Goal: Task Accomplishment & Management: Manage account settings

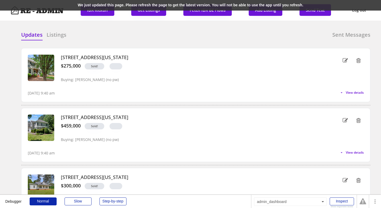
click at [89, 4] on div "We just updated this page. Please refresh the page to get the latest version. Y…" at bounding box center [190, 5] width 381 height 11
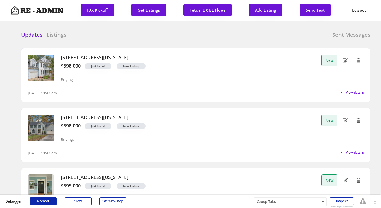
click at [123, 38] on div "Updates Listings Sent Messages" at bounding box center [195, 36] width 349 height 11
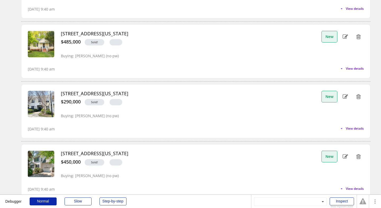
scroll to position [203, 0]
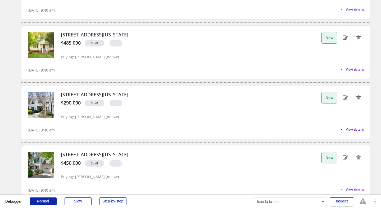
click at [346, 37] on use at bounding box center [344, 37] width 5 height 4
select select ""sold""
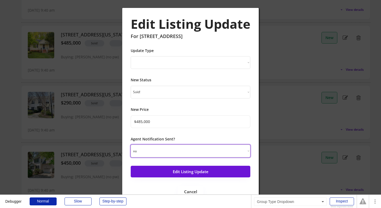
click at [196, 148] on select "yes no" at bounding box center [191, 151] width 120 height 13
select select ""yes""
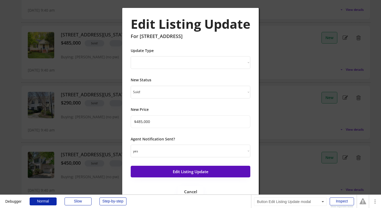
click at [194, 174] on button "Edit Listing Update" at bounding box center [191, 172] width 120 height 12
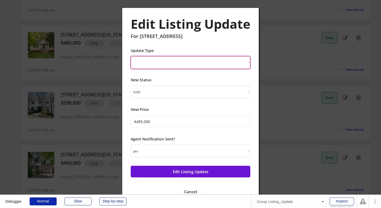
click at [207, 62] on select "New Listing Price Change Status Change" at bounding box center [191, 62] width 120 height 13
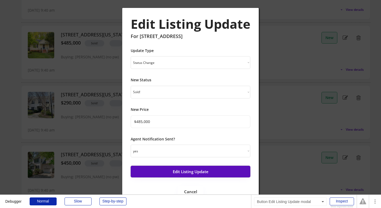
click at [197, 169] on button "Edit Listing Update" at bounding box center [191, 172] width 120 height 12
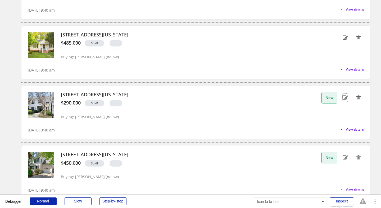
click at [345, 98] on use at bounding box center [344, 97] width 5 height 4
select select ""PLACEHOLDER_1427118222253""
type input "$290,000"
select select ""no""
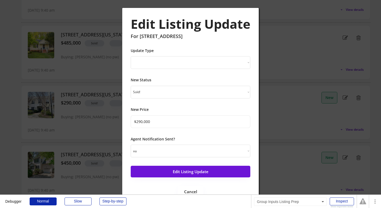
click at [211, 65] on select "New Listing Price Change Status Change" at bounding box center [191, 62] width 120 height 13
select select ""Status Change""
click at [199, 150] on select "yes no" at bounding box center [191, 151] width 120 height 13
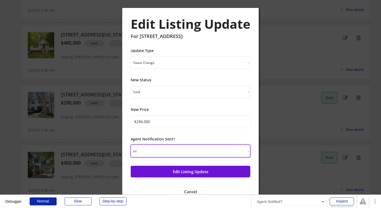
select select ""yes""
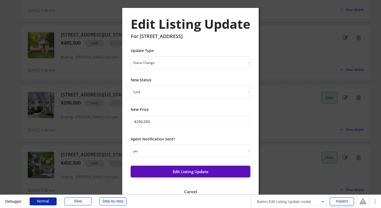
click at [198, 171] on button "Edit Listing Update" at bounding box center [191, 172] width 120 height 12
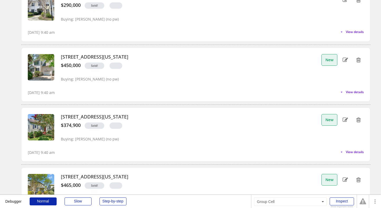
scroll to position [302, 0]
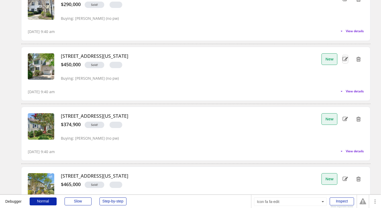
click at [343, 58] on icon at bounding box center [344, 59] width 5 height 8
select select ""PLACEHOLDER_1427118222253""
type input "$450,000"
select select ""no""
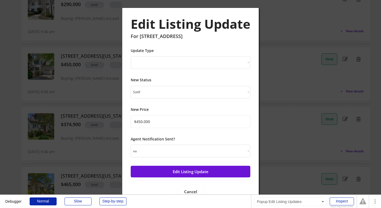
click at [252, 62] on div "Edit Listing Update For 113 Weatherhill Point Update Type New Listing Price Cha…" at bounding box center [190, 107] width 136 height 198
click at [242, 62] on select "New Listing Price Change Status Change" at bounding box center [191, 62] width 120 height 13
select select ""Status Change""
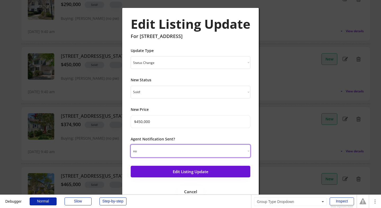
click at [223, 145] on select "yes no" at bounding box center [191, 151] width 120 height 13
select select ""yes""
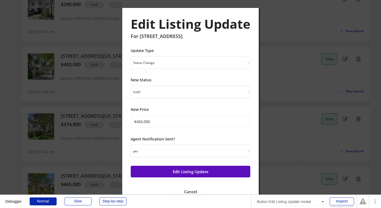
click at [212, 168] on button "Edit Listing Update" at bounding box center [191, 172] width 120 height 12
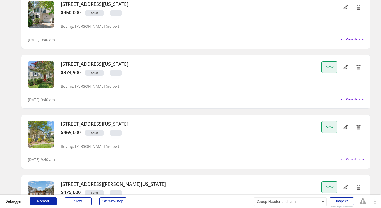
scroll to position [354, 0]
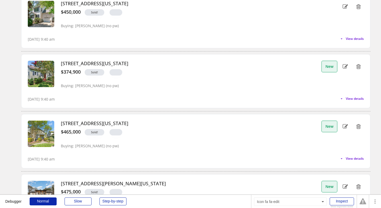
click at [346, 66] on icon at bounding box center [344, 67] width 5 height 8
select select ""PLACEHOLDER_1427118222253""
type input "$374,900"
select select ""no""
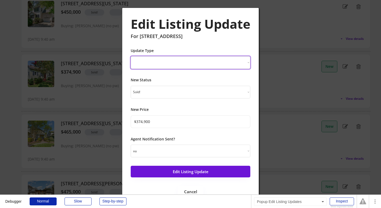
click at [226, 61] on select "New Listing Price Change Status Change" at bounding box center [191, 62] width 120 height 13
select select ""Status Change""
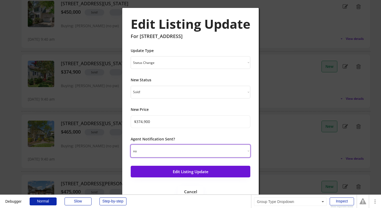
click at [208, 149] on select "yes no" at bounding box center [191, 151] width 120 height 13
select select ""yes""
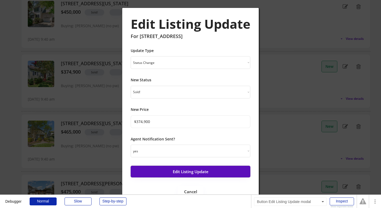
click at [202, 171] on button "Edit Listing Update" at bounding box center [191, 172] width 120 height 12
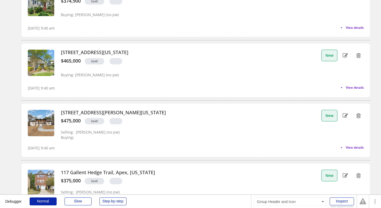
scroll to position [429, 0]
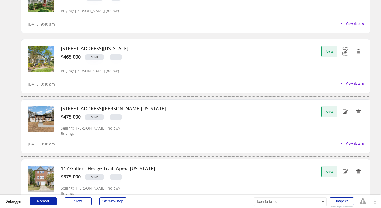
click at [346, 51] on use at bounding box center [344, 51] width 5 height 4
select select ""PLACEHOLDER_1427118222253""
type input "$465,000"
select select ""no""
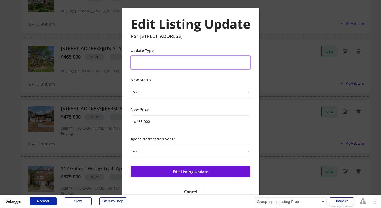
click at [245, 63] on select "New Listing Price Change Status Change" at bounding box center [191, 62] width 120 height 13
select select ""Status Change""
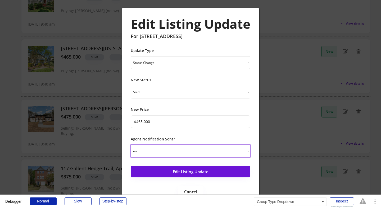
click at [209, 150] on select "yes no" at bounding box center [191, 151] width 120 height 13
select select ""yes""
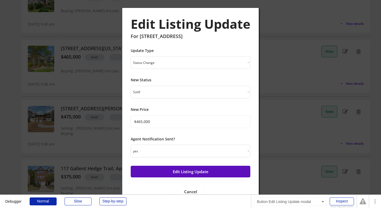
click at [206, 172] on button "Edit Listing Update" at bounding box center [191, 172] width 120 height 12
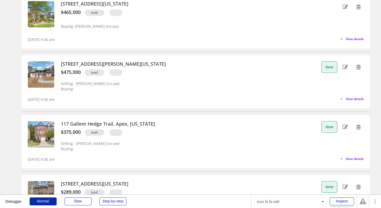
scroll to position [474, 0]
click at [345, 67] on icon at bounding box center [344, 67] width 5 height 8
select select ""PLACEHOLDER_1427118222253""
type input "$475,000"
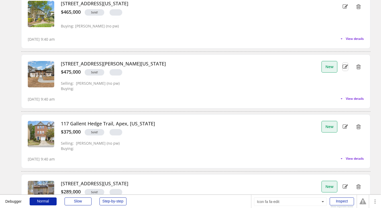
select select ""no""
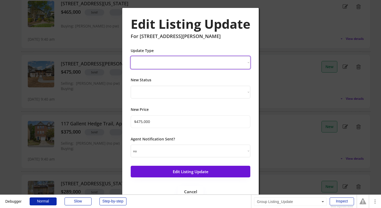
click at [235, 68] on select "New Listing Price Change Status Change" at bounding box center [191, 62] width 120 height 13
select select ""Status Change""
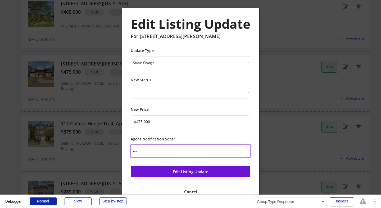
click at [194, 150] on select "yes no" at bounding box center [191, 151] width 120 height 13
select select ""yes""
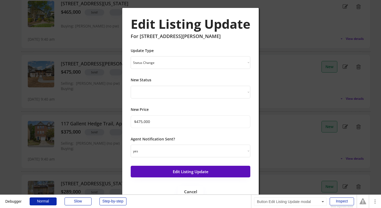
click at [192, 170] on button "Edit Listing Update" at bounding box center [191, 172] width 120 height 12
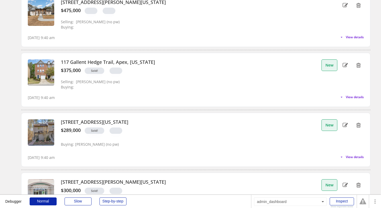
scroll to position [539, 0]
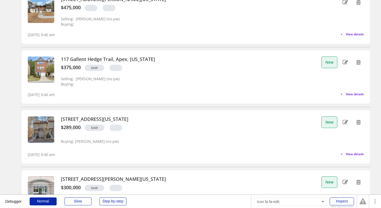
click at [347, 64] on icon at bounding box center [344, 62] width 5 height 8
select select ""PLACEHOLDER_1427118222253""
type input "$375,000"
select select ""no""
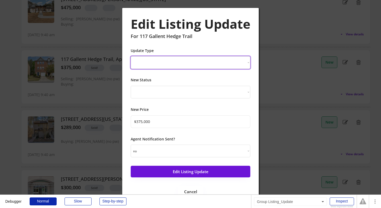
click at [220, 65] on select "New Listing Price Change Status Change" at bounding box center [191, 62] width 120 height 13
select select ""Status Change""
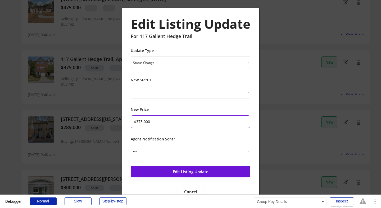
click at [205, 118] on input "input" at bounding box center [191, 122] width 120 height 13
click at [193, 154] on select "yes no" at bounding box center [191, 151] width 120 height 13
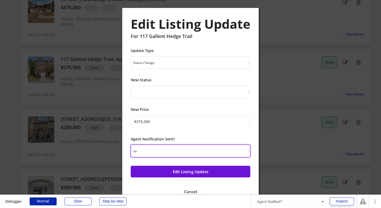
select select ""yes""
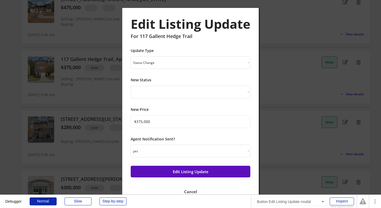
click at [190, 175] on button "Edit Listing Update" at bounding box center [191, 172] width 120 height 12
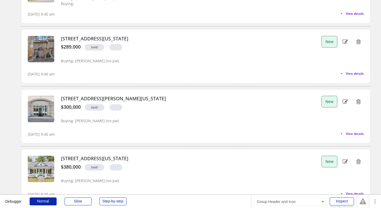
scroll to position [620, 0]
click at [345, 40] on icon at bounding box center [344, 42] width 5 height 8
select select ""PLACEHOLDER_1427118222253""
select select ""sold""
type input "$289,000"
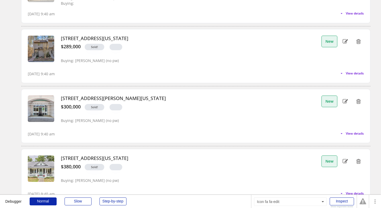
select select ""no""
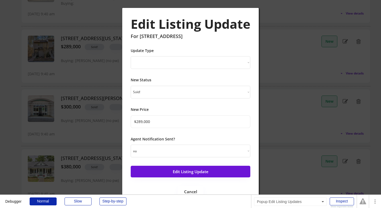
click at [244, 62] on select "New Listing Price Change Status Change" at bounding box center [191, 62] width 120 height 13
select select ""Status Change""
click at [202, 151] on select "yes no" at bounding box center [191, 151] width 120 height 13
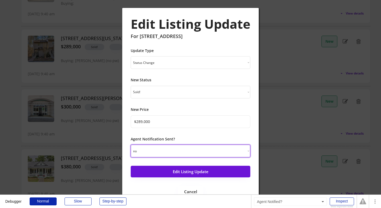
select select ""yes""
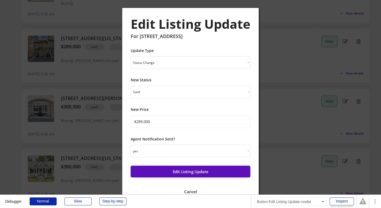
click at [198, 172] on button "Edit Listing Update" at bounding box center [191, 172] width 120 height 12
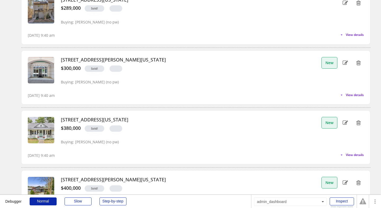
scroll to position [661, 0]
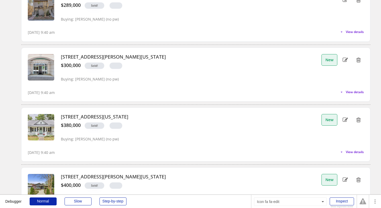
click at [345, 59] on icon at bounding box center [344, 60] width 5 height 8
select select ""PLACEHOLDER_1427118222253""
type input "$300,000"
select select ""no""
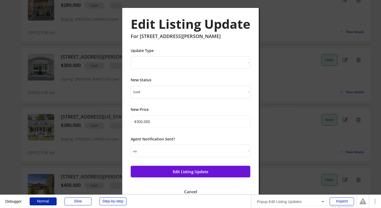
click at [216, 63] on select "New Listing Price Change Status Change" at bounding box center [191, 62] width 120 height 13
select select ""Status Change""
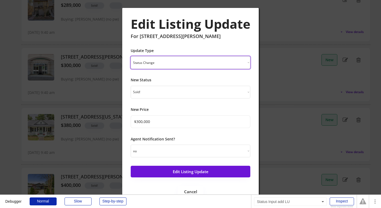
click at [200, 149] on select "yes no" at bounding box center [191, 151] width 120 height 13
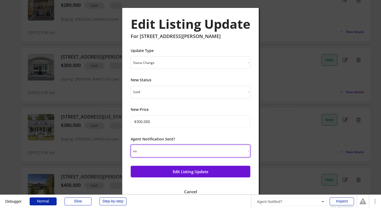
select select ""yes""
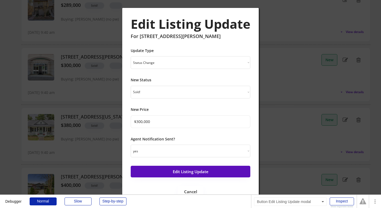
click at [196, 173] on button "Edit Listing Update" at bounding box center [191, 172] width 120 height 12
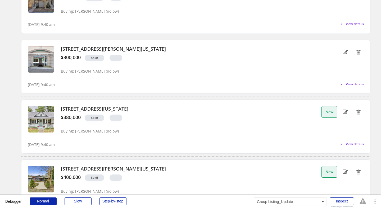
scroll to position [689, 0]
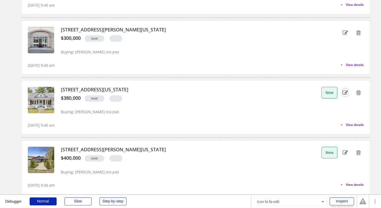
click at [344, 95] on icon at bounding box center [344, 93] width 5 height 8
select select ""PLACEHOLDER_1427118222253""
type input "$380,000"
select select ""no""
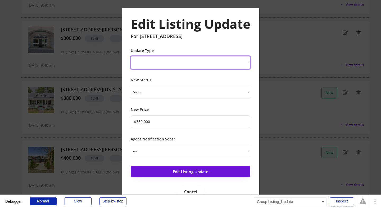
click at [239, 61] on select "New Listing Price Change Status Change" at bounding box center [191, 62] width 120 height 13
select select ""Status Change""
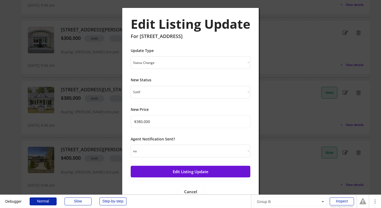
click at [207, 142] on div "Agent Notification Sent? yes no" at bounding box center [191, 147] width 120 height 21
click at [206, 148] on select "yes no" at bounding box center [191, 151] width 120 height 13
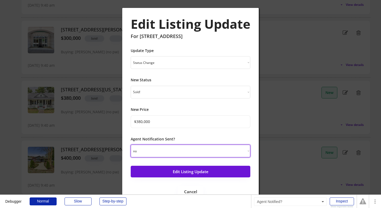
select select ""yes""
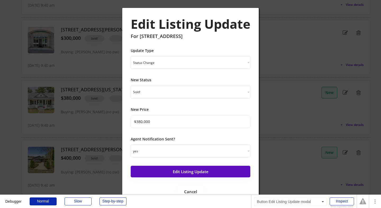
click at [195, 175] on button "Edit Listing Update" at bounding box center [191, 172] width 120 height 12
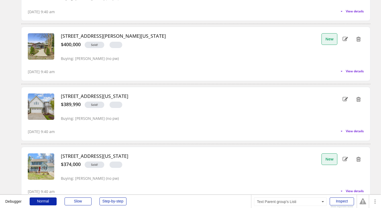
scroll to position [805, 0]
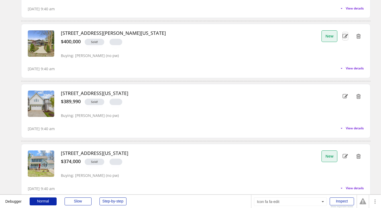
click at [346, 36] on icon at bounding box center [344, 36] width 5 height 8
select select ""PLACEHOLDER_1427118222253""
type input "$400,000"
select select ""no""
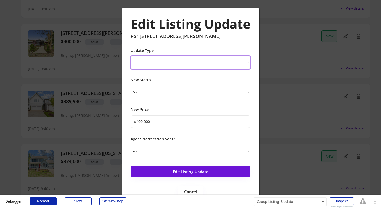
click at [218, 63] on select "New Listing Price Change Status Change" at bounding box center [191, 62] width 120 height 13
select select ""Status Change""
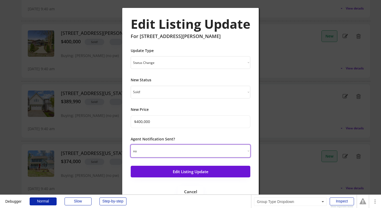
click at [188, 150] on select "yes no" at bounding box center [191, 151] width 120 height 13
select select ""yes""
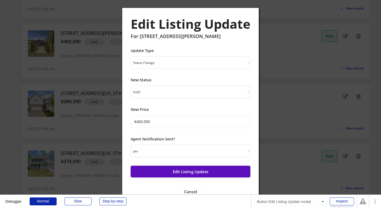
click at [186, 170] on button "Edit Listing Update" at bounding box center [191, 172] width 120 height 12
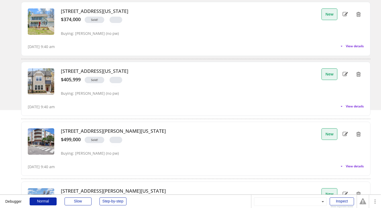
scroll to position [949, 0]
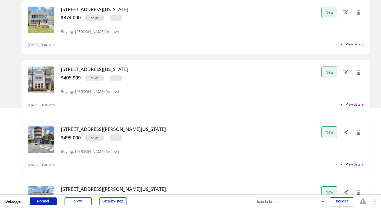
click at [344, 12] on icon at bounding box center [344, 12] width 5 height 8
select select ""PLACEHOLDER_1427118222253""
type input "$374,000"
select select ""no""
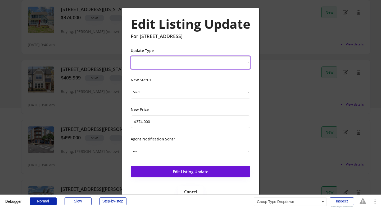
click at [230, 58] on select "New Listing Price Change Status Change" at bounding box center [191, 62] width 120 height 13
select select ""Status Change""
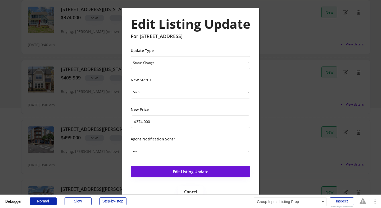
click at [196, 159] on div "Edit Listing Update For 13 Current Lane Update Type New Listing Price Change St…" at bounding box center [191, 106] width 120 height 181
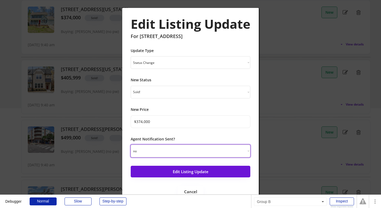
click at [196, 155] on select "yes no" at bounding box center [191, 151] width 120 height 13
click at [195, 151] on select "yes no" at bounding box center [191, 151] width 120 height 13
select select ""yes""
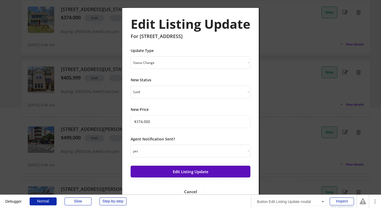
click at [186, 172] on button "Edit Listing Update" at bounding box center [191, 172] width 120 height 12
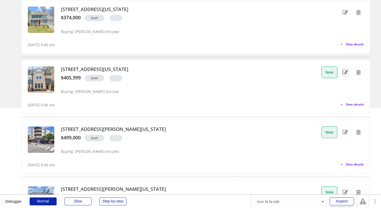
click at [346, 74] on use at bounding box center [344, 72] width 5 height 4
select select ""PLACEHOLDER_1427118222253""
type input "$405,999"
select select ""no""
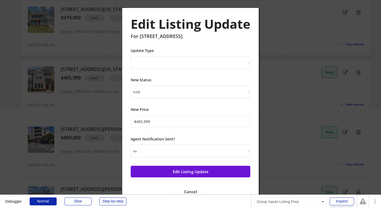
click at [232, 67] on select "New Listing Price Change Status Change" at bounding box center [191, 62] width 120 height 13
select select ""Status Change""
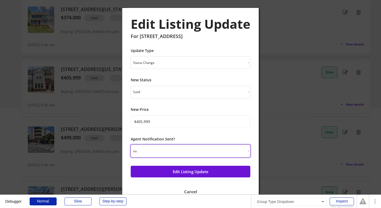
click at [203, 152] on select "yes no" at bounding box center [191, 151] width 120 height 13
select select ""yes""
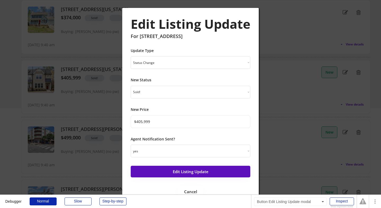
click at [197, 175] on button "Edit Listing Update" at bounding box center [191, 172] width 120 height 12
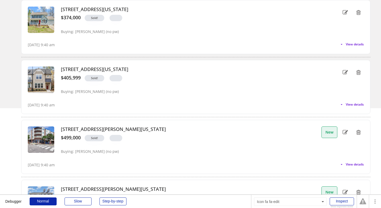
click at [343, 132] on icon at bounding box center [344, 133] width 5 height 8
select select ""PLACEHOLDER_1427118222253""
type input "$499,000"
select select ""no""
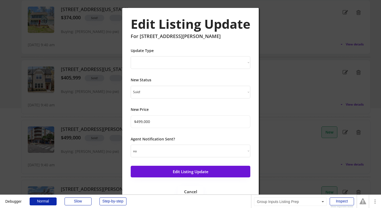
click at [244, 61] on select "New Listing Price Change Status Change" at bounding box center [191, 62] width 120 height 13
select select ""Status Change""
click at [212, 148] on select "yes no" at bounding box center [191, 151] width 120 height 13
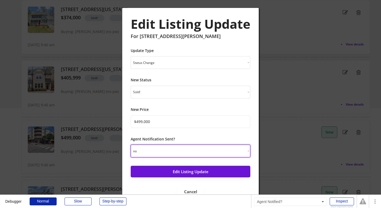
select select ""yes""
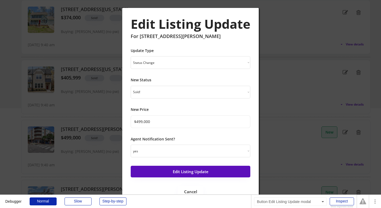
click at [199, 172] on button "Edit Listing Update" at bounding box center [191, 172] width 120 height 12
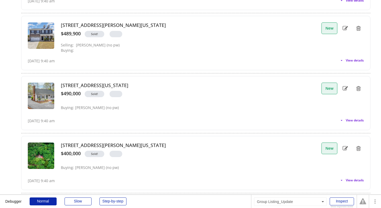
scroll to position [1116, 0]
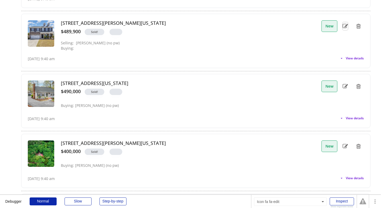
click at [343, 24] on icon at bounding box center [344, 26] width 5 height 8
select select ""PLACEHOLDER_1427118222253""
type input "$489,900"
select select ""no""
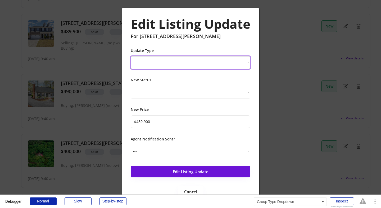
click at [208, 62] on select "New Listing Price Change Status Change" at bounding box center [191, 62] width 120 height 13
select select ""Status Change""
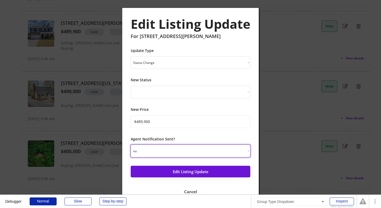
click at [184, 151] on select "yes no" at bounding box center [191, 151] width 120 height 13
select select ""yes""
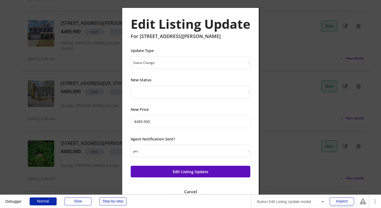
click at [180, 172] on button "Edit Listing Update" at bounding box center [191, 172] width 120 height 12
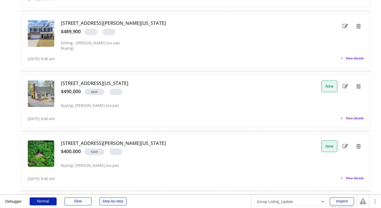
click at [344, 86] on icon at bounding box center [344, 87] width 5 height 8
select select ""PLACEHOLDER_1427118222253""
select select ""sold""
type input "$490,000"
select select ""no""
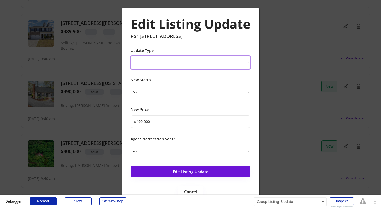
click at [237, 62] on select "New Listing Price Change Status Change" at bounding box center [191, 62] width 120 height 13
select select ""Status Change""
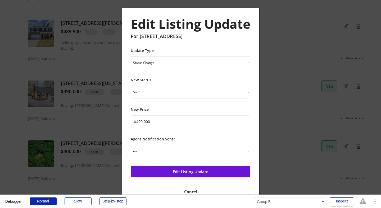
click at [225, 151] on select "yes no" at bounding box center [191, 151] width 120 height 13
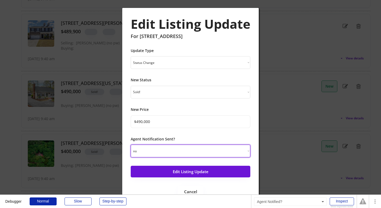
select select ""yes""
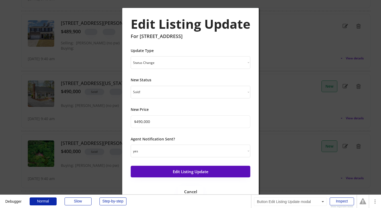
click at [215, 171] on button "Edit Listing Update" at bounding box center [191, 172] width 120 height 12
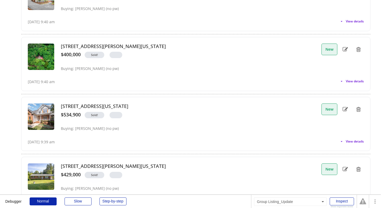
scroll to position [1214, 0]
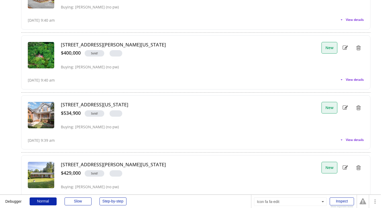
click at [345, 48] on use at bounding box center [344, 47] width 5 height 4
select select ""PLACEHOLDER_1427118222253""
type input "$400,000"
select select ""no""
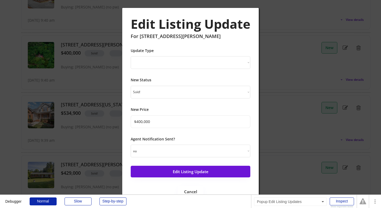
click at [228, 56] on div "Update Type New Listing Price Change Status Change" at bounding box center [191, 58] width 120 height 21
click at [227, 58] on select "New Listing Price Change Status Change" at bounding box center [191, 62] width 120 height 13
select select ""Status Change""
click at [190, 151] on select "yes no" at bounding box center [191, 151] width 120 height 13
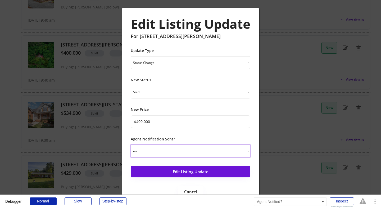
select select ""yes""
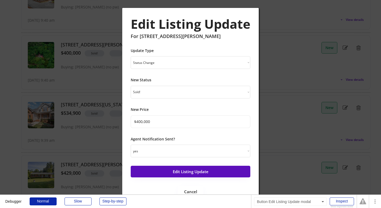
click at [183, 172] on button "Edit Listing Update" at bounding box center [191, 172] width 120 height 12
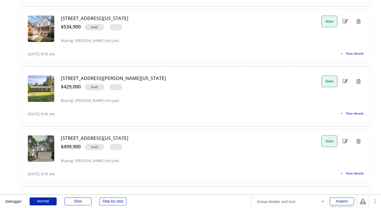
scroll to position [1301, 0]
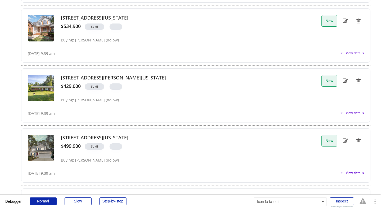
click at [345, 20] on use at bounding box center [344, 21] width 5 height 4
select select ""PLACEHOLDER_1427118222253""
type input "$534,900"
select select ""no""
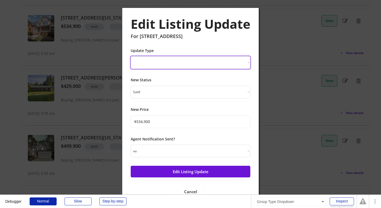
click at [229, 66] on select "New Listing Price Change Status Change" at bounding box center [191, 62] width 120 height 13
select select ""Status Change""
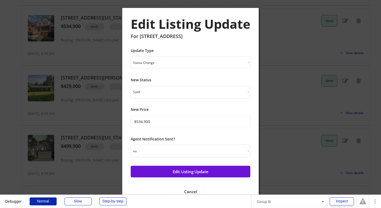
click at [209, 150] on select "yes no" at bounding box center [191, 151] width 120 height 13
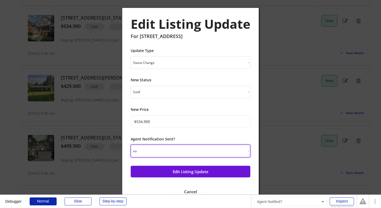
select select ""yes""
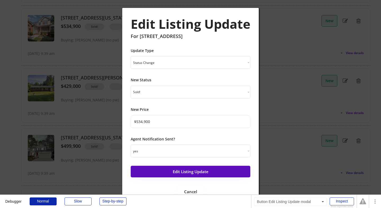
click at [201, 172] on button "Edit Listing Update" at bounding box center [191, 172] width 120 height 12
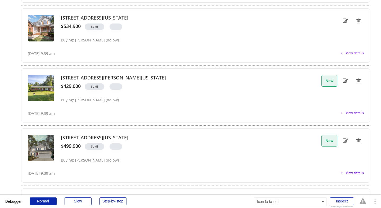
click at [347, 78] on icon at bounding box center [344, 81] width 5 height 8
select select ""PLACEHOLDER_1427118222253""
type input "$429,000"
select select ""no""
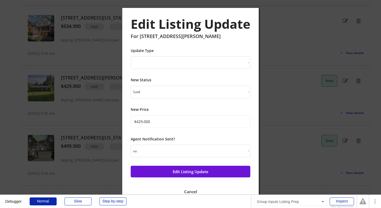
click at [227, 60] on select "New Listing Price Change Status Change" at bounding box center [191, 62] width 120 height 13
select select ""Status Change""
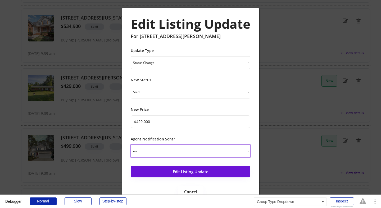
click at [195, 154] on select "yes no" at bounding box center [191, 151] width 120 height 13
select select ""yes""
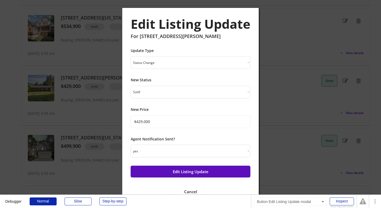
click at [189, 172] on button "Edit Listing Update" at bounding box center [191, 172] width 120 height 12
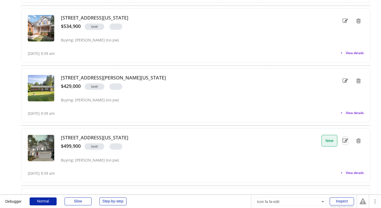
click at [345, 141] on icon at bounding box center [344, 141] width 5 height 8
select select ""PLACEHOLDER_1427118222253""
type input "$499,900"
select select ""no""
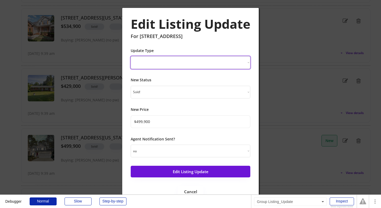
click at [243, 56] on div "Update Type New Listing Price Change Status Change" at bounding box center [191, 58] width 120 height 21
click at [240, 62] on select "New Listing Price Change Status Change" at bounding box center [191, 62] width 120 height 13
click at [237, 57] on select "New Listing Price Change Status Change" at bounding box center [191, 62] width 120 height 13
select select ""Status Change""
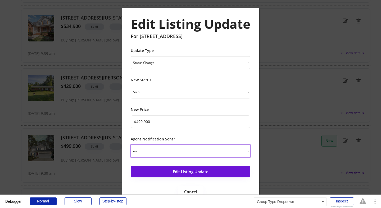
click at [203, 152] on select "yes no" at bounding box center [191, 151] width 120 height 13
select select ""yes""
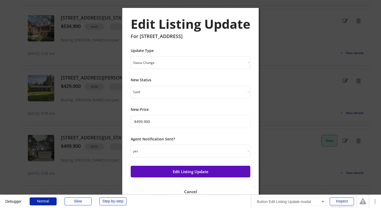
click at [193, 172] on button "Edit Listing Update" at bounding box center [191, 172] width 120 height 12
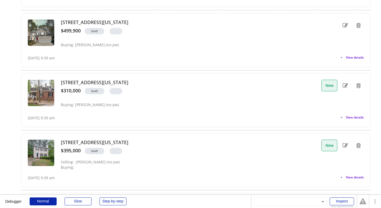
scroll to position [1418, 0]
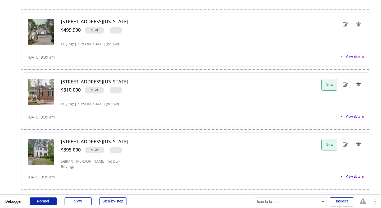
click at [343, 83] on use at bounding box center [344, 85] width 5 height 4
select select ""PLACEHOLDER_1427118222253""
type input "$310,000"
select select ""no""
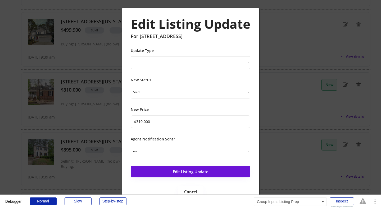
click at [239, 59] on select "New Listing Price Change Status Change" at bounding box center [191, 62] width 120 height 13
select select ""Status Change""
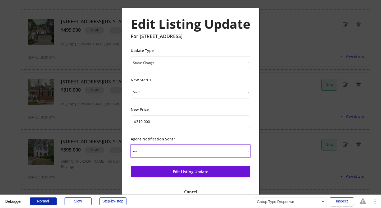
click at [208, 153] on select "yes no" at bounding box center [191, 151] width 120 height 13
select select ""yes""
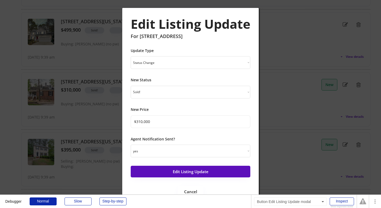
click at [199, 170] on button "Edit Listing Update" at bounding box center [191, 172] width 120 height 12
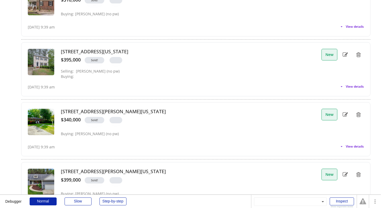
scroll to position [1511, 0]
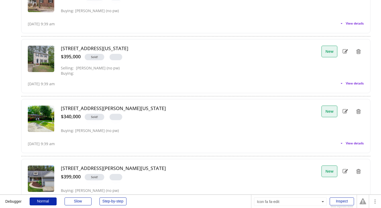
click at [346, 50] on use at bounding box center [344, 51] width 5 height 4
select select ""PLACEHOLDER_1427118222253""
type input "$395,000"
select select ""no""
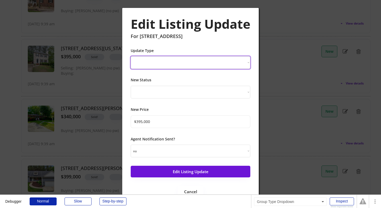
click at [240, 63] on select "New Listing Price Change Status Change" at bounding box center [191, 62] width 120 height 13
select select ""Status Change""
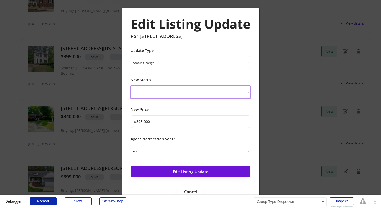
click at [224, 90] on select "Just Listed Coming Soon Open House Price Improved Pending Sold!" at bounding box center [191, 92] width 120 height 13
click at [209, 153] on select "yes no" at bounding box center [191, 151] width 120 height 13
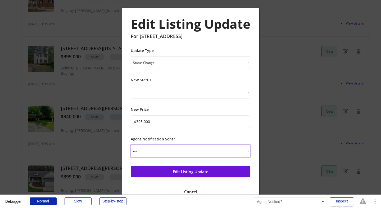
click at [209, 147] on select "yes no" at bounding box center [191, 151] width 120 height 13
select select ""yes""
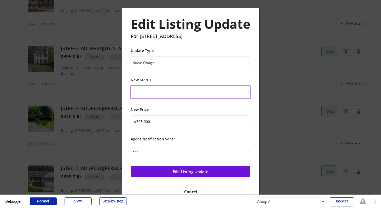
click at [203, 90] on select "Just Listed Coming Soon Open House Price Improved Pending Sold!" at bounding box center [191, 92] width 120 height 13
select select ""sold""
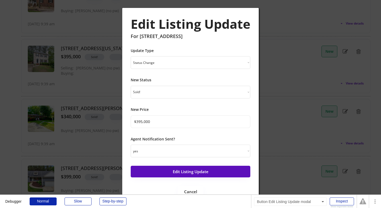
click at [172, 174] on button "Edit Listing Update" at bounding box center [191, 172] width 120 height 12
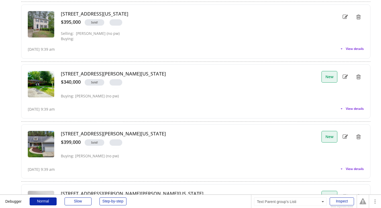
scroll to position [1546, 0]
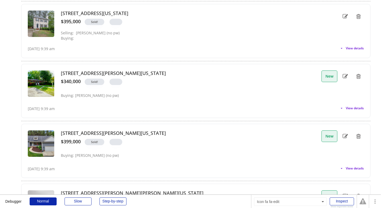
click at [344, 76] on icon at bounding box center [344, 76] width 5 height 8
select select ""PLACEHOLDER_1427118222253""
type input "$340,000"
select select ""no""
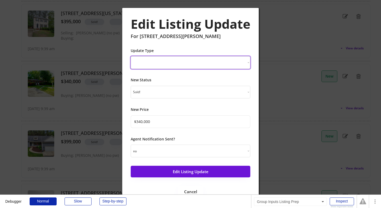
click at [213, 60] on select "New Listing Price Change Status Change" at bounding box center [191, 62] width 120 height 13
select select ""Status Change""
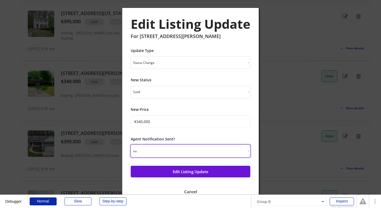
click at [202, 152] on select "yes no" at bounding box center [191, 151] width 120 height 13
select select ""yes""
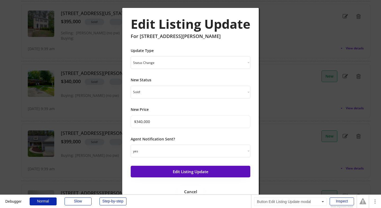
click at [201, 169] on button "Edit Listing Update" at bounding box center [191, 172] width 120 height 12
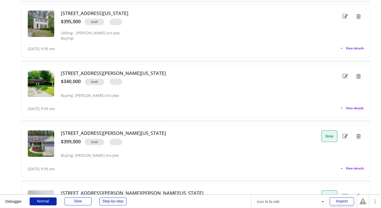
click at [343, 135] on icon at bounding box center [344, 136] width 5 height 8
select select ""PLACEHOLDER_1427118222253""
type input "$399,000"
select select ""no""
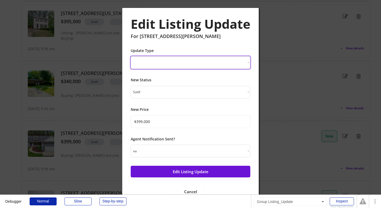
click at [195, 62] on select "New Listing Price Change Status Change" at bounding box center [191, 62] width 120 height 13
select select ""Status Change""
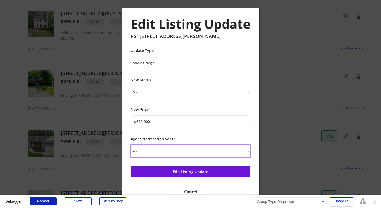
click at [167, 151] on select "yes no" at bounding box center [191, 151] width 120 height 13
select select ""yes""
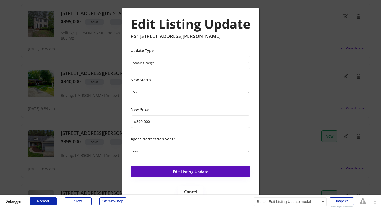
click at [163, 175] on button "Edit Listing Update" at bounding box center [191, 172] width 120 height 12
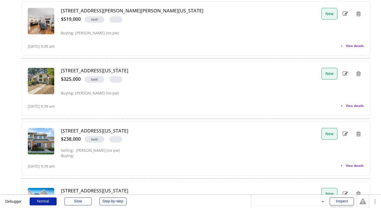
scroll to position [1729, 0]
click at [346, 13] on use at bounding box center [344, 14] width 5 height 4
select select ""PLACEHOLDER_1427118222253""
type input "$519,000"
select select ""no""
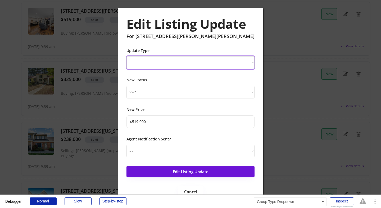
click at [207, 60] on select "New Listing Price Change Status Change" at bounding box center [190, 62] width 128 height 13
select select ""Status Change""
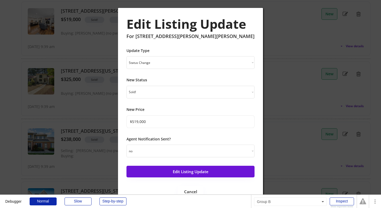
click at [187, 149] on select "yes no" at bounding box center [190, 151] width 128 height 13
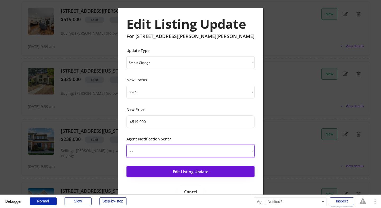
select select ""yes""
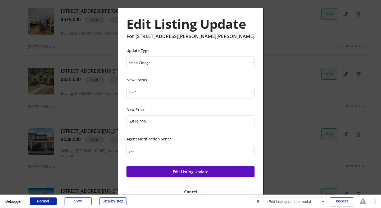
click at [181, 174] on button "Edit Listing Update" at bounding box center [190, 172] width 128 height 12
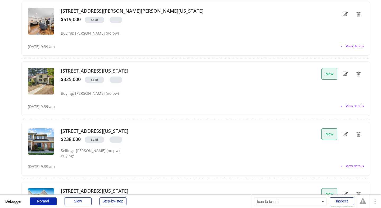
click at [346, 77] on icon at bounding box center [344, 74] width 5 height 8
select select ""PLACEHOLDER_1427118222253""
type input "$325,000"
select select ""no""
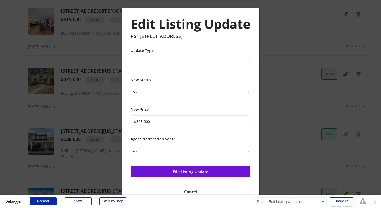
click at [237, 59] on select "New Listing Price Change Status Change" at bounding box center [191, 62] width 120 height 13
select select ""Status Change""
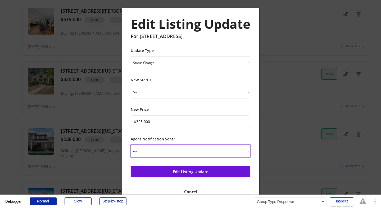
click at [227, 150] on select "yes no" at bounding box center [191, 151] width 120 height 13
select select ""yes""
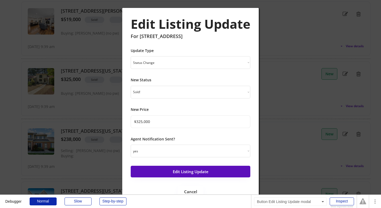
click at [215, 172] on button "Edit Listing Update" at bounding box center [191, 172] width 120 height 12
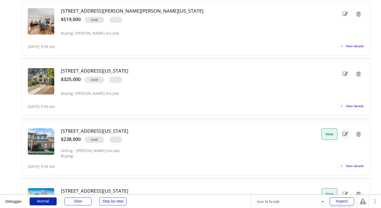
click at [345, 133] on icon at bounding box center [344, 134] width 5 height 8
select select ""PLACEHOLDER_1427118222253""
type input "$238,000"
select select ""no""
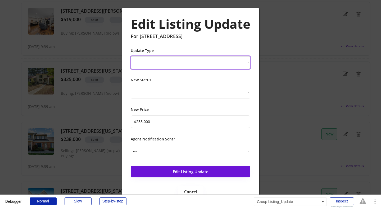
click at [241, 60] on select "New Listing Price Change Status Change" at bounding box center [191, 62] width 120 height 13
select select ""Status Change""
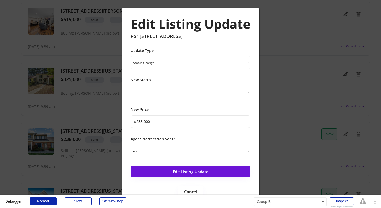
click at [229, 148] on select "yes no" at bounding box center [191, 151] width 120 height 13
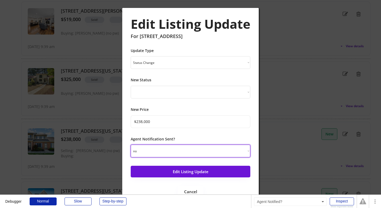
select select ""yes""
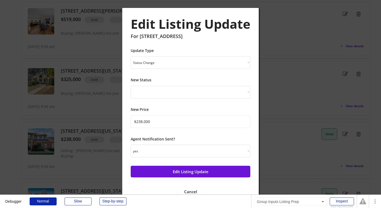
click at [216, 170] on button "Edit Listing Update" at bounding box center [191, 172] width 120 height 12
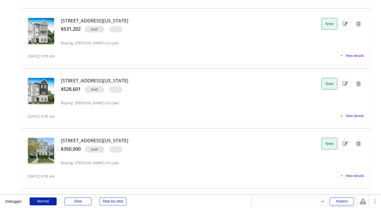
scroll to position [1899, 0]
click at [346, 24] on use at bounding box center [344, 24] width 5 height 4
select select ""PLACEHOLDER_1427118222253""
select select ""sold""
type input "$531,202"
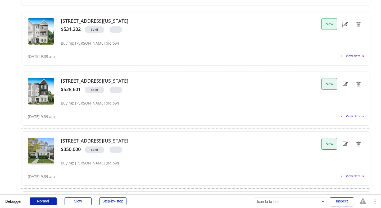
select select ""no""
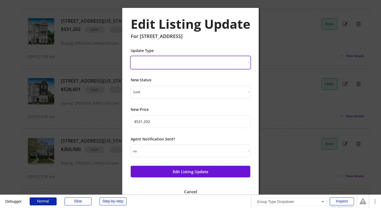
click at [229, 64] on select "New Listing Price Change Status Change" at bounding box center [191, 62] width 120 height 13
select select ""Status Change""
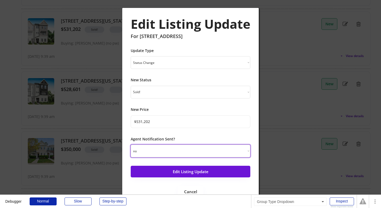
click at [227, 153] on select "yes no" at bounding box center [191, 151] width 120 height 13
select select ""yes""
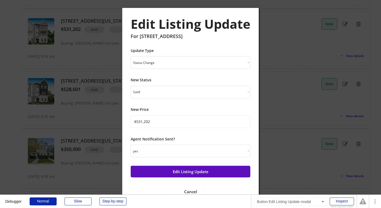
click at [220, 168] on button "Edit Listing Update" at bounding box center [191, 172] width 120 height 12
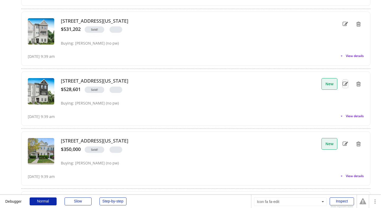
click at [345, 83] on icon at bounding box center [344, 84] width 5 height 8
select select ""PLACEHOLDER_1427118222253""
type input "$528,601"
select select ""no""
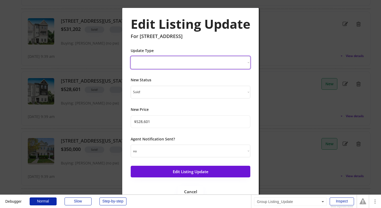
click at [233, 62] on select "New Listing Price Change Status Change" at bounding box center [191, 62] width 120 height 13
select select ""Status Change""
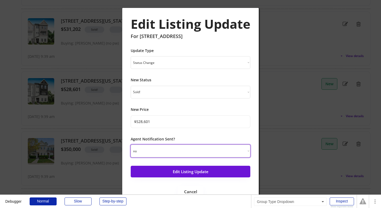
click at [208, 149] on select "yes no" at bounding box center [191, 151] width 120 height 13
select select ""yes""
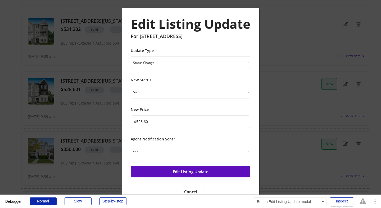
click at [200, 171] on button "Edit Listing Update" at bounding box center [191, 172] width 120 height 12
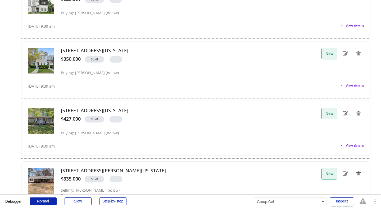
scroll to position [1996, 0]
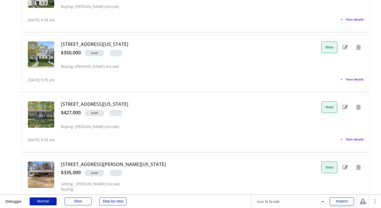
click at [345, 45] on icon at bounding box center [344, 47] width 5 height 8
select select ""PLACEHOLDER_1427118222253""
type input "$350,000"
select select ""no""
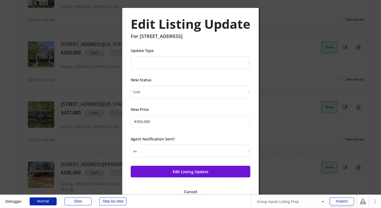
click at [236, 60] on select "New Listing Price Change Status Change" at bounding box center [191, 62] width 120 height 13
select select ""Status Change""
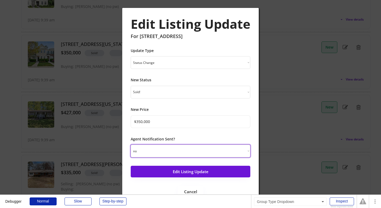
click at [208, 152] on select "yes no" at bounding box center [191, 151] width 120 height 13
select select ""yes""
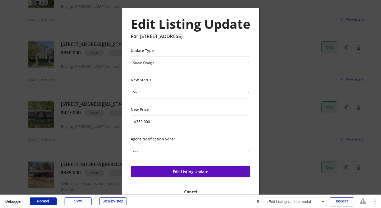
click at [200, 173] on button "Edit Listing Update" at bounding box center [191, 172] width 120 height 12
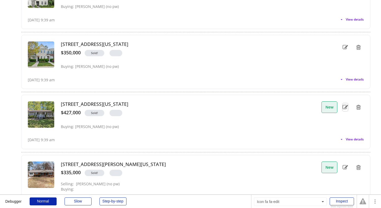
click at [345, 107] on icon at bounding box center [344, 107] width 5 height 8
select select ""PLACEHOLDER_1427118222253""
type input "$427,000"
select select ""no""
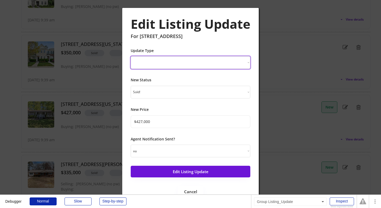
click at [232, 58] on select "New Listing Price Change Status Change" at bounding box center [191, 62] width 120 height 13
select select ""Status Change""
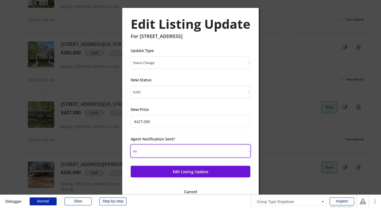
click at [212, 151] on select "yes no" at bounding box center [191, 151] width 120 height 13
select select ""yes""
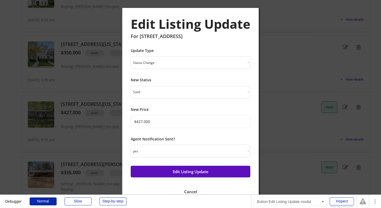
click at [201, 173] on button "Edit Listing Update" at bounding box center [191, 172] width 120 height 12
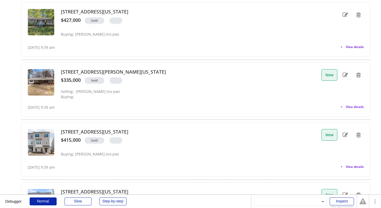
scroll to position [2094, 0]
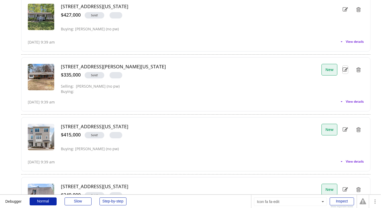
click at [346, 69] on use at bounding box center [344, 69] width 5 height 4
select select ""PLACEHOLDER_1427118222253""
type input "$335,000"
select select ""no""
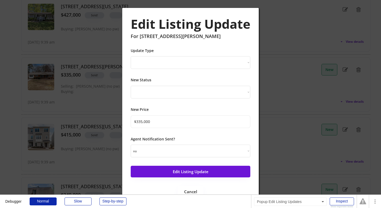
click at [222, 61] on select "New Listing Price Change Status Change" at bounding box center [191, 62] width 120 height 13
select select ""Status Change""
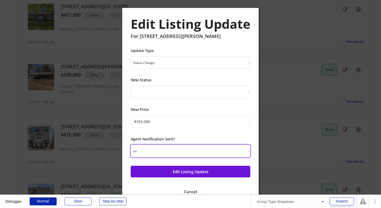
click at [219, 155] on select "yes no" at bounding box center [191, 151] width 120 height 13
select select ""yes""
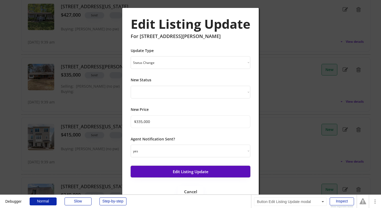
click at [210, 174] on button "Edit Listing Update" at bounding box center [191, 172] width 120 height 12
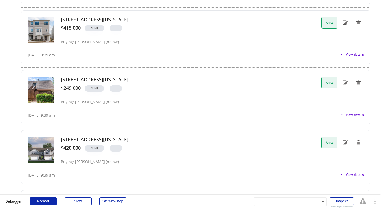
scroll to position [2208, 0]
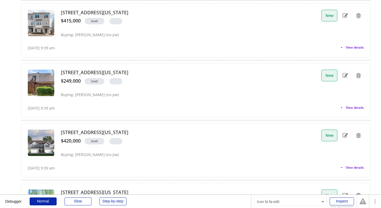
click at [345, 17] on icon at bounding box center [344, 16] width 5 height 8
select select ""PLACEHOLDER_1427118222253""
select select ""sold""
type input "$415,000"
select select ""no""
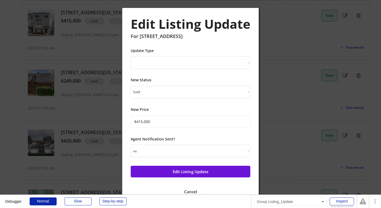
click at [196, 60] on select "New Listing Price Change Status Change" at bounding box center [191, 62] width 120 height 13
select select ""Status Change""
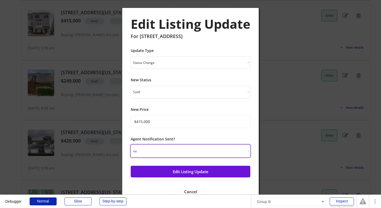
click at [170, 154] on select "yes no" at bounding box center [191, 151] width 120 height 13
select select ""yes""
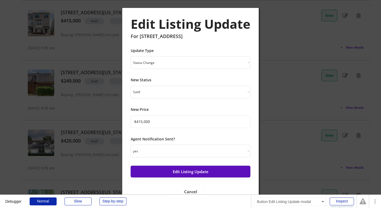
click at [171, 166] on button "Edit Listing Update" at bounding box center [191, 172] width 120 height 12
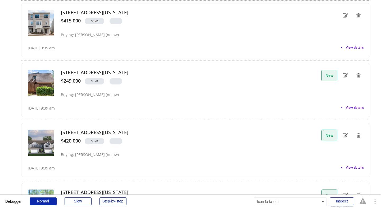
click at [345, 74] on icon at bounding box center [344, 76] width 5 height 8
select select ""PLACEHOLDER_1427118222253""
type input "$249,000"
select select ""no""
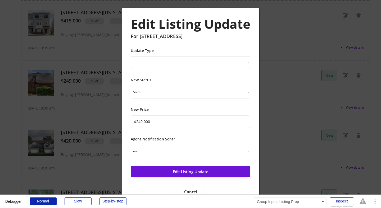
click at [237, 63] on select "New Listing Price Change Status Change" at bounding box center [191, 62] width 120 height 13
select select ""Status Change""
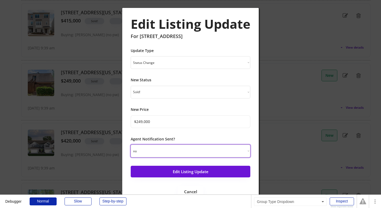
click at [232, 153] on select "yes no" at bounding box center [191, 151] width 120 height 13
select select ""yes""
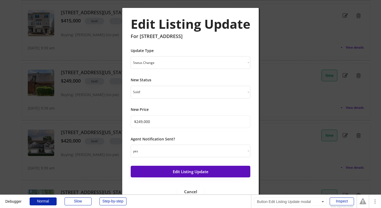
click at [223, 172] on button "Edit Listing Update" at bounding box center [191, 172] width 120 height 12
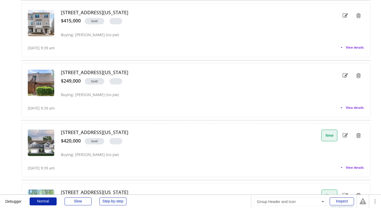
click at [344, 135] on icon at bounding box center [344, 136] width 5 height 8
select select ""PLACEHOLDER_1427118222253""
type input "$420,000"
select select ""no""
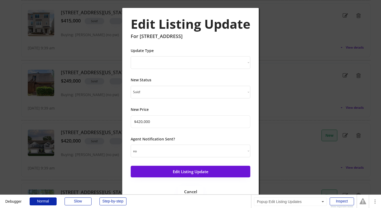
click at [220, 62] on select "New Listing Price Change Status Change" at bounding box center [191, 62] width 120 height 13
select select ""Status Change""
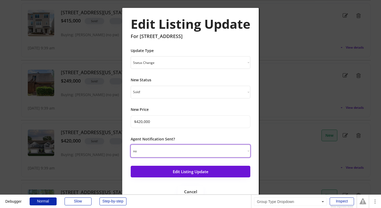
click at [199, 151] on select "yes no" at bounding box center [191, 151] width 120 height 13
select select ""yes""
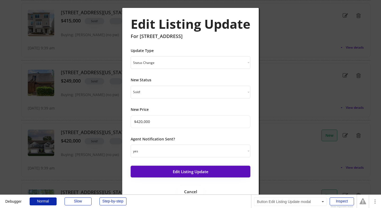
click at [189, 170] on button "Edit Listing Update" at bounding box center [191, 172] width 120 height 12
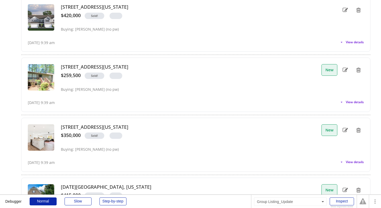
scroll to position [2335, 0]
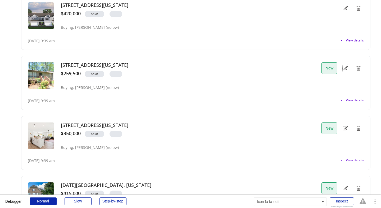
click at [346, 67] on icon at bounding box center [344, 68] width 5 height 8
select select ""PLACEHOLDER_1427118222253""
type input "$259,500"
select select ""no""
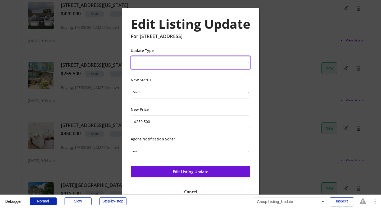
click at [203, 62] on select "New Listing Price Change Status Change" at bounding box center [191, 62] width 120 height 13
select select ""Status Change""
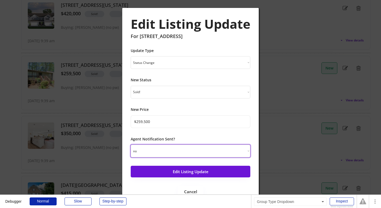
click at [186, 156] on select "yes no" at bounding box center [191, 151] width 120 height 13
click at [185, 153] on select "yes no" at bounding box center [191, 151] width 120 height 13
select select ""yes""
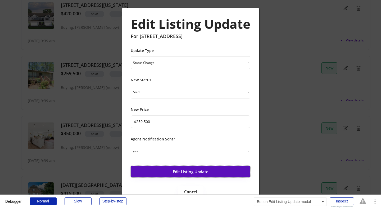
click at [180, 170] on button "Edit Listing Update" at bounding box center [191, 172] width 120 height 12
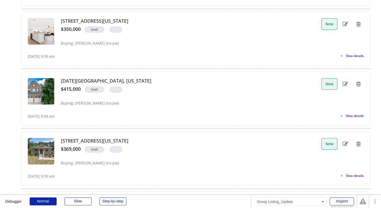
scroll to position [2433, 0]
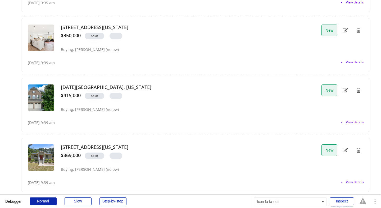
click at [343, 28] on use at bounding box center [344, 30] width 5 height 4
select select ""PLACEHOLDER_1427118222253""
type input "$350,000"
select select ""no""
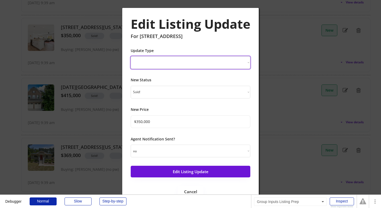
click at [237, 59] on select "New Listing Price Change Status Change" at bounding box center [191, 62] width 120 height 13
select select ""Status Change""
click at [218, 153] on select "yes no" at bounding box center [191, 151] width 120 height 13
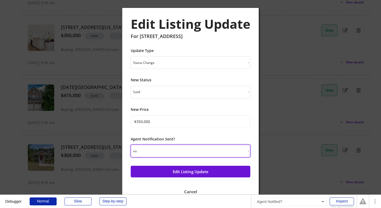
select select ""yes""
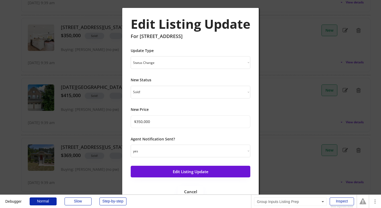
click at [209, 169] on button "Edit Listing Update" at bounding box center [191, 172] width 120 height 12
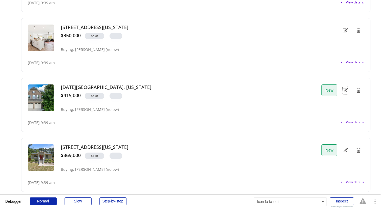
click at [345, 90] on use at bounding box center [344, 90] width 5 height 4
select select ""PLACEHOLDER_1427118222253""
type input "$415,000"
select select ""no""
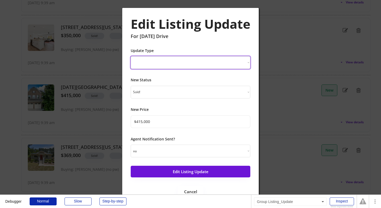
click at [219, 63] on select "New Listing Price Change Status Change" at bounding box center [191, 62] width 120 height 13
select select ""Status Change""
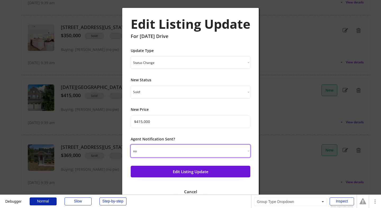
click at [192, 152] on select "yes no" at bounding box center [191, 151] width 120 height 13
select select ""yes""
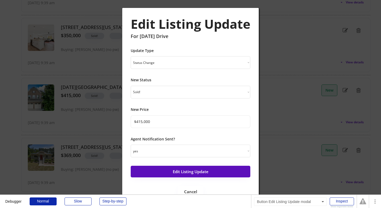
click at [185, 173] on button "Edit Listing Update" at bounding box center [191, 172] width 120 height 12
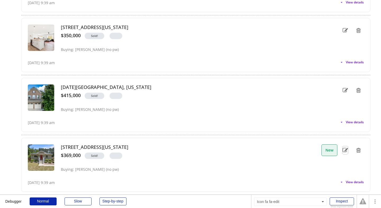
click at [344, 151] on icon at bounding box center [344, 151] width 5 height 8
select select ""PLACEHOLDER_1427118222253""
type input "$369,000"
select select ""no""
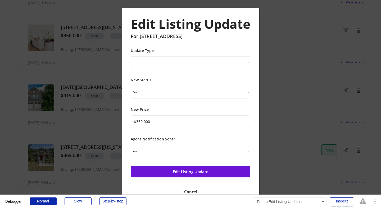
click at [221, 65] on select "New Listing Price Change Status Change" at bounding box center [191, 62] width 120 height 13
click at [201, 154] on select "yes no" at bounding box center [191, 151] width 120 height 13
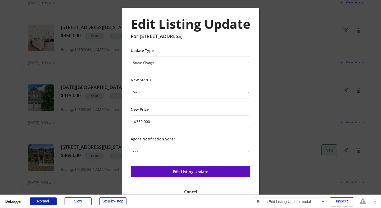
click at [196, 177] on button "Edit Listing Update" at bounding box center [191, 172] width 120 height 12
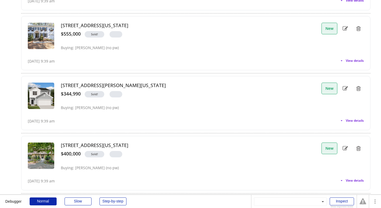
scroll to position [2616, 0]
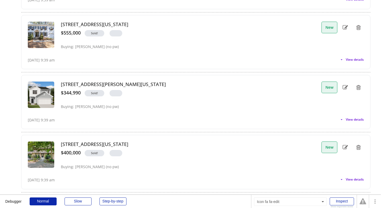
click at [346, 27] on use at bounding box center [344, 27] width 5 height 4
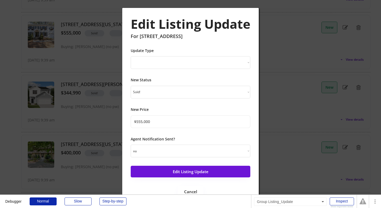
click at [235, 60] on select "New Listing Price Change Status Change" at bounding box center [191, 62] width 120 height 13
click at [208, 149] on select "yes no" at bounding box center [191, 151] width 120 height 13
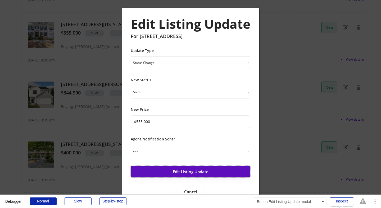
click at [202, 169] on button "Edit Listing Update" at bounding box center [191, 172] width 120 height 12
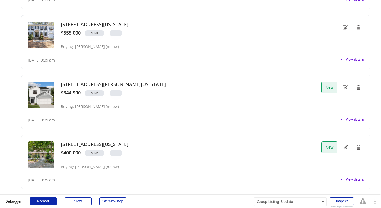
click at [346, 86] on use at bounding box center [344, 87] width 5 height 4
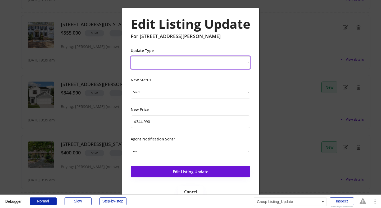
click at [229, 68] on select "New Listing Price Change Status Change" at bounding box center [191, 62] width 120 height 13
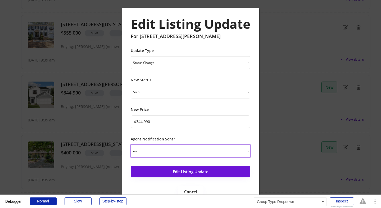
click at [207, 147] on select "yes no" at bounding box center [191, 151] width 120 height 13
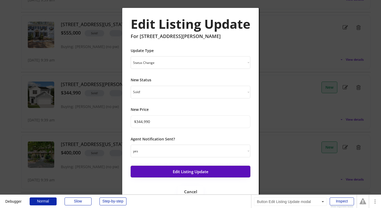
click at [203, 168] on button "Edit Listing Update" at bounding box center [191, 172] width 120 height 12
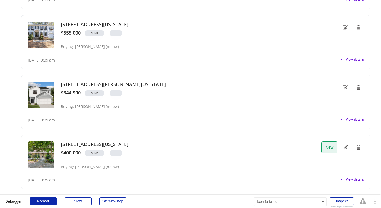
click at [344, 146] on icon at bounding box center [344, 148] width 5 height 8
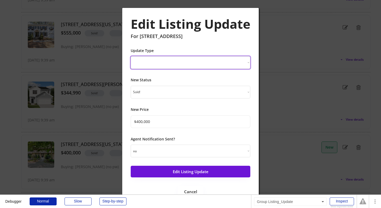
click at [204, 63] on select "New Listing Price Change Status Change" at bounding box center [191, 62] width 120 height 13
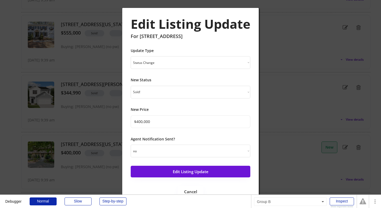
click at [188, 152] on select "yes no" at bounding box center [191, 151] width 120 height 13
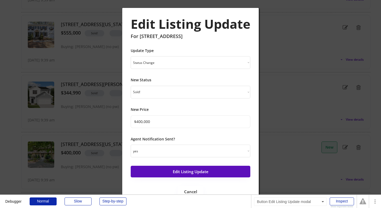
click at [185, 172] on button "Edit Listing Update" at bounding box center [191, 172] width 120 height 12
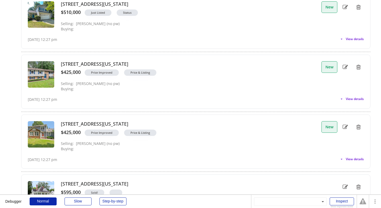
scroll to position [3114, 0]
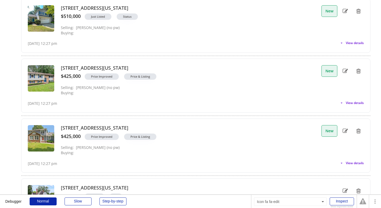
click at [346, 132] on icon at bounding box center [344, 131] width 5 height 8
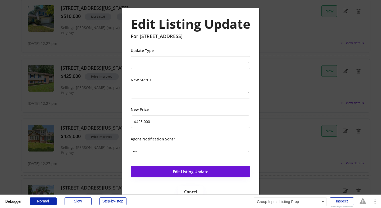
click at [213, 64] on select "New Listing Price Change Status Change" at bounding box center [191, 62] width 120 height 13
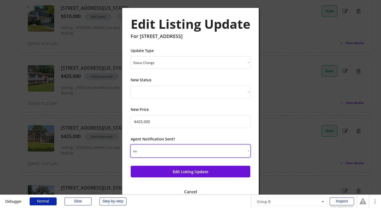
click at [193, 153] on select "yes no" at bounding box center [191, 151] width 120 height 13
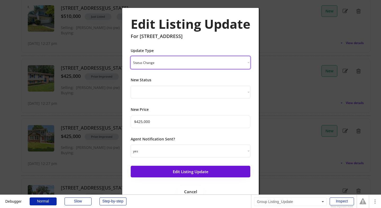
click at [227, 66] on select "New Listing Price Change Status Change" at bounding box center [191, 62] width 120 height 13
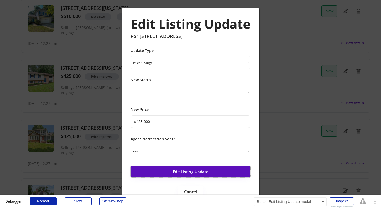
click at [189, 170] on button "Edit Listing Update" at bounding box center [191, 172] width 120 height 12
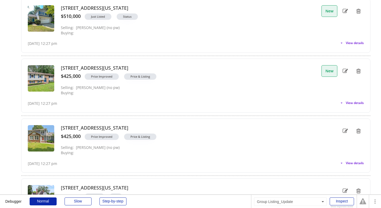
click at [346, 70] on use at bounding box center [344, 71] width 5 height 4
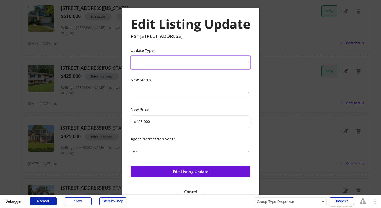
click at [232, 64] on select "New Listing Price Change Status Change" at bounding box center [191, 62] width 120 height 13
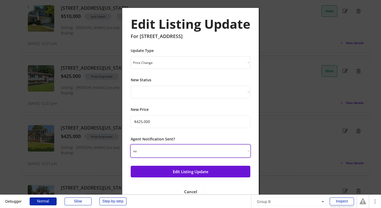
click at [203, 149] on select "yes no" at bounding box center [191, 151] width 120 height 13
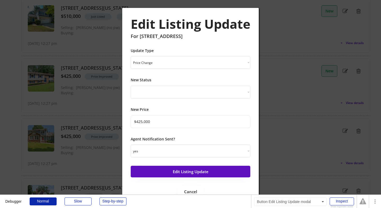
click at [200, 173] on button "Edit Listing Update" at bounding box center [191, 172] width 120 height 12
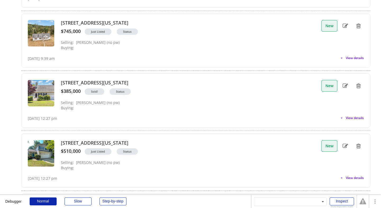
scroll to position [2976, 0]
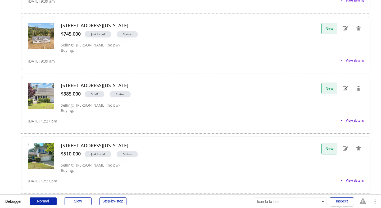
click at [344, 149] on icon at bounding box center [344, 149] width 5 height 8
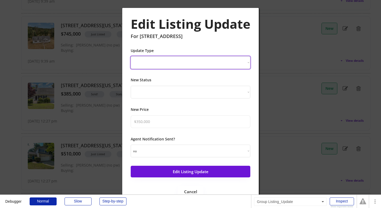
click at [228, 60] on select "New Listing Price Change Status Change" at bounding box center [191, 62] width 120 height 13
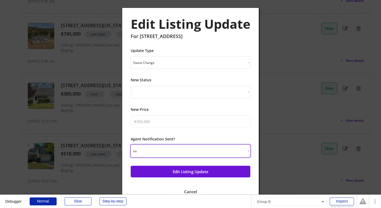
click at [205, 156] on select "yes no" at bounding box center [191, 151] width 120 height 13
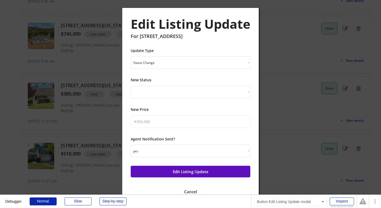
click at [198, 175] on button "Edit Listing Update" at bounding box center [191, 172] width 120 height 12
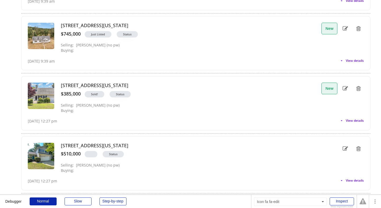
click at [345, 88] on icon at bounding box center [344, 89] width 5 height 8
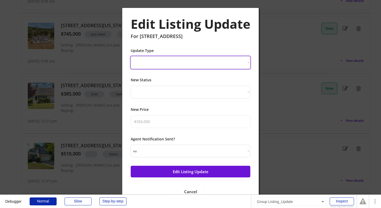
click at [209, 64] on select "New Listing Price Change Status Change" at bounding box center [191, 62] width 120 height 13
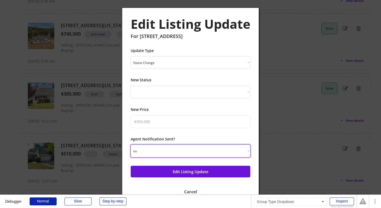
click at [183, 155] on select "yes no" at bounding box center [191, 151] width 120 height 13
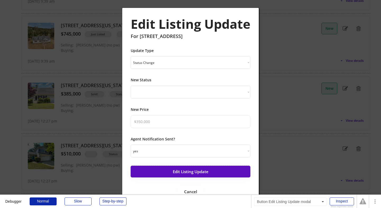
click at [179, 176] on button "Edit Listing Update" at bounding box center [191, 172] width 120 height 12
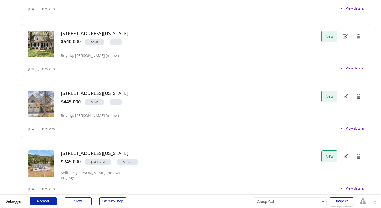
scroll to position [2833, 0]
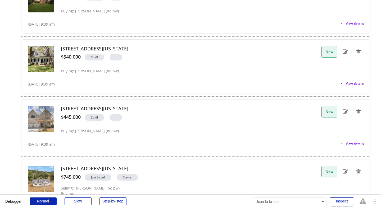
click at [345, 170] on icon at bounding box center [344, 172] width 5 height 8
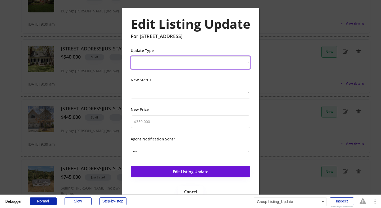
click at [222, 63] on select "New Listing Price Change Status Change" at bounding box center [191, 62] width 120 height 13
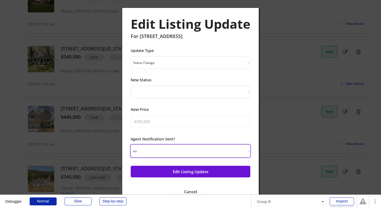
click at [195, 155] on select "yes no" at bounding box center [191, 151] width 120 height 13
click at [194, 150] on select "yes no" at bounding box center [191, 151] width 120 height 13
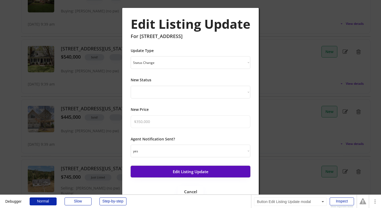
click at [191, 170] on button "Edit Listing Update" at bounding box center [191, 172] width 120 height 12
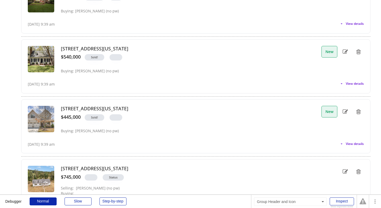
click at [341, 113] on div "New" at bounding box center [342, 112] width 42 height 12
click at [344, 113] on icon at bounding box center [344, 112] width 5 height 8
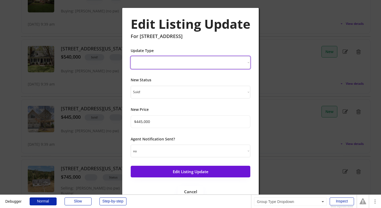
click at [220, 62] on select "New Listing Price Change Status Change" at bounding box center [191, 62] width 120 height 13
click at [190, 156] on select "yes no" at bounding box center [191, 151] width 120 height 13
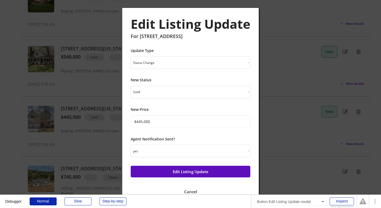
click at [181, 173] on button "Edit Listing Update" at bounding box center [191, 172] width 120 height 12
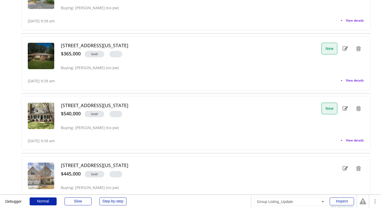
scroll to position [2774, 0]
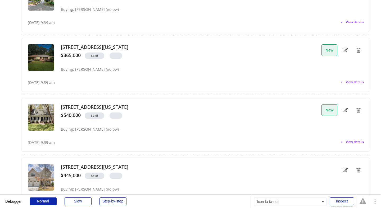
click at [346, 110] on icon at bounding box center [344, 110] width 5 height 8
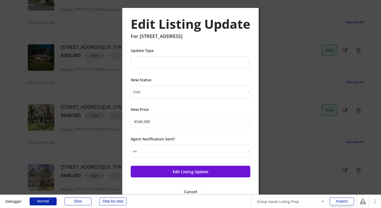
click at [242, 51] on div "Update Type New Listing Price Change Status Change" at bounding box center [191, 58] width 120 height 21
click at [239, 61] on select "New Listing Price Change Status Change" at bounding box center [191, 62] width 120 height 13
click at [194, 152] on select "yes no" at bounding box center [191, 151] width 120 height 13
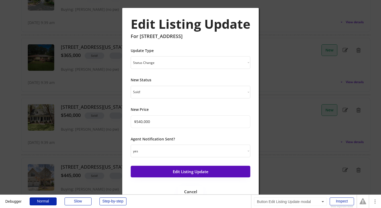
click at [185, 176] on button "Edit Listing Update" at bounding box center [191, 172] width 120 height 12
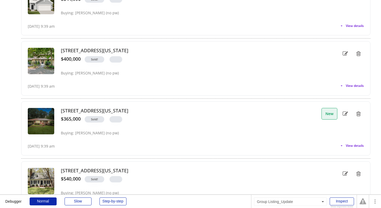
scroll to position [2710, 0]
click at [345, 116] on icon at bounding box center [344, 115] width 5 height 8
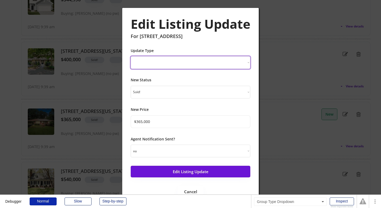
click at [227, 63] on select "New Listing Price Change Status Change" at bounding box center [191, 62] width 120 height 13
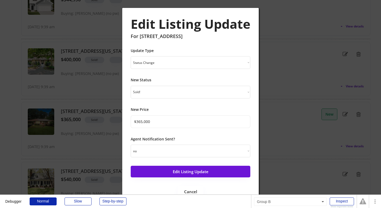
click at [192, 151] on select "yes no" at bounding box center [191, 151] width 120 height 13
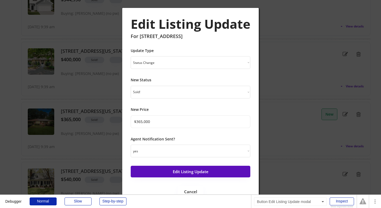
click at [183, 172] on button "Edit Listing Update" at bounding box center [191, 172] width 120 height 12
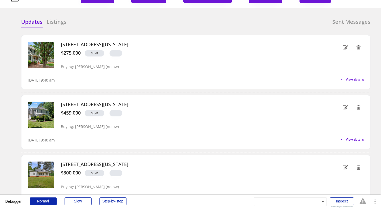
scroll to position [0, 0]
